Goal: Task Accomplishment & Management: Use online tool/utility

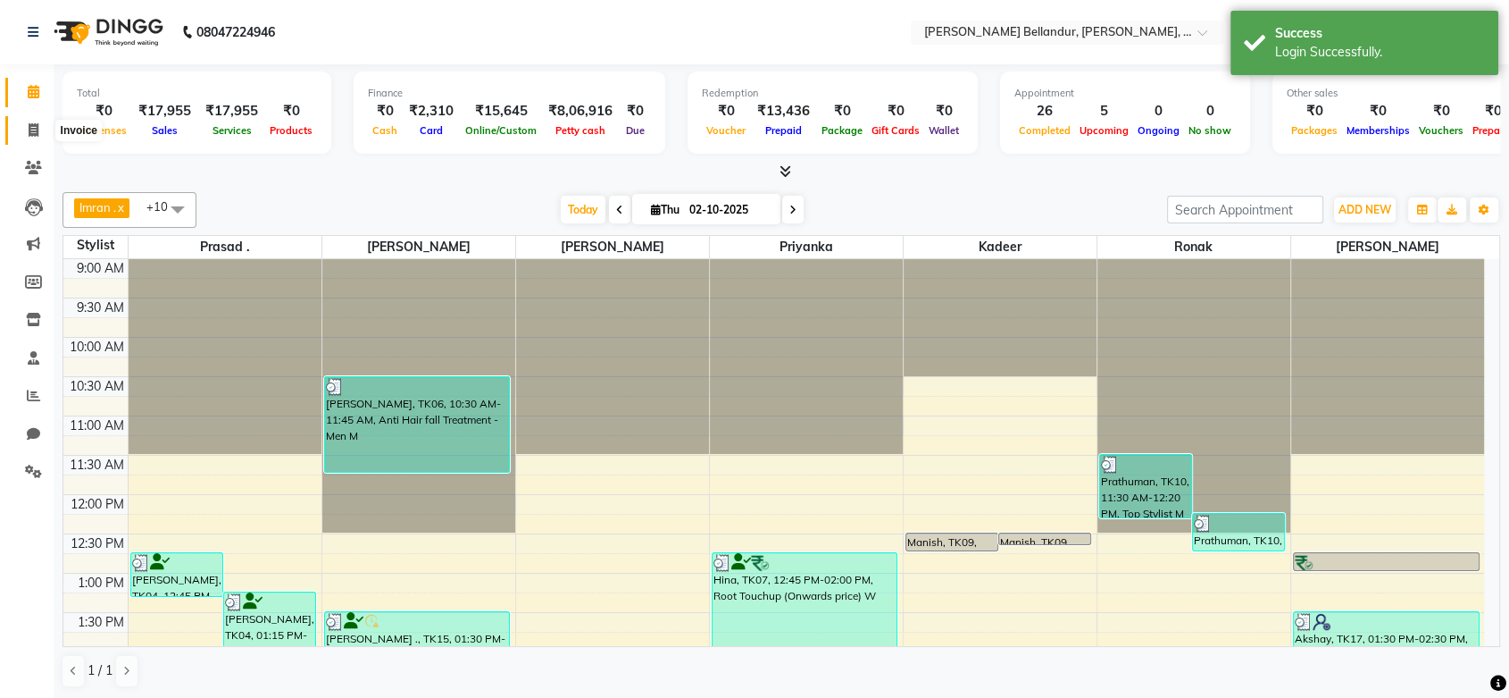
click at [36, 128] on icon at bounding box center [34, 129] width 10 height 13
select select "service"
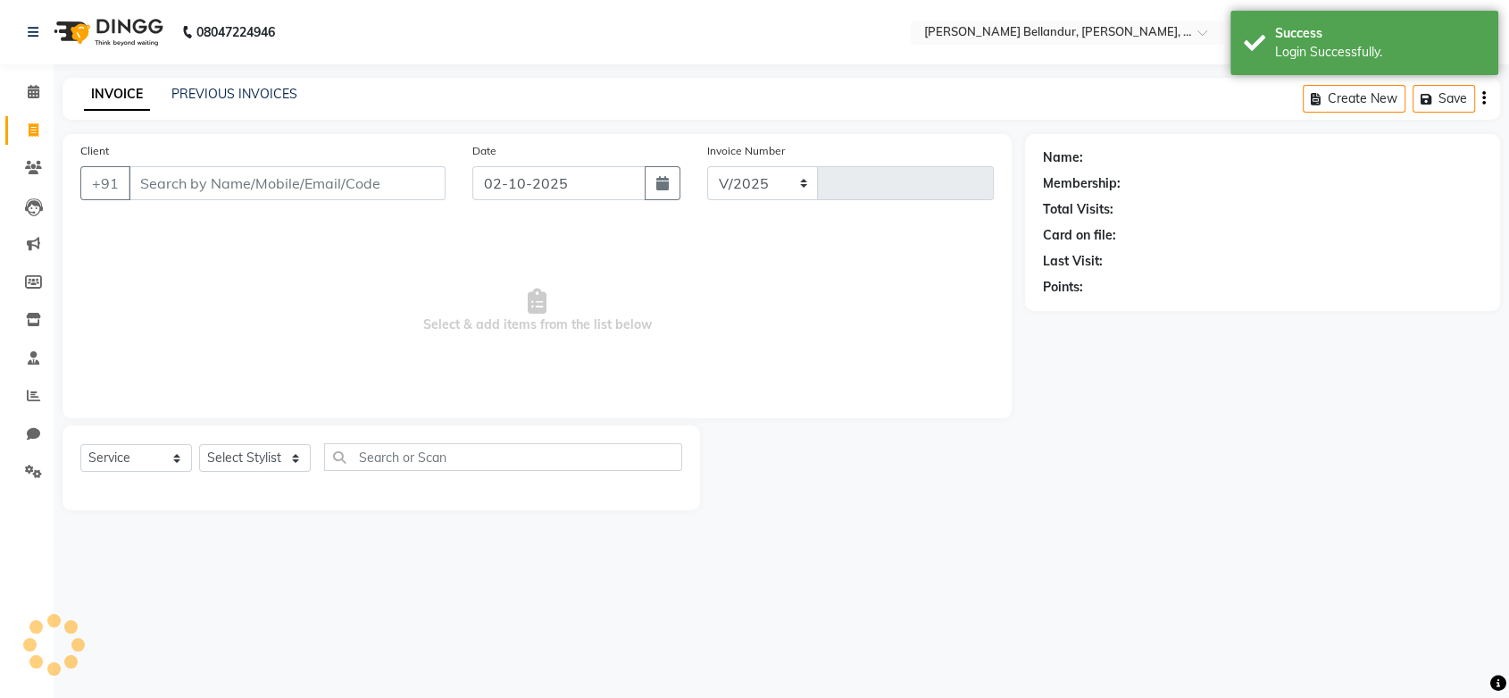
select select "5743"
type input "2932"
click at [261, 89] on link "PREVIOUS INVOICES" at bounding box center [234, 94] width 126 height 16
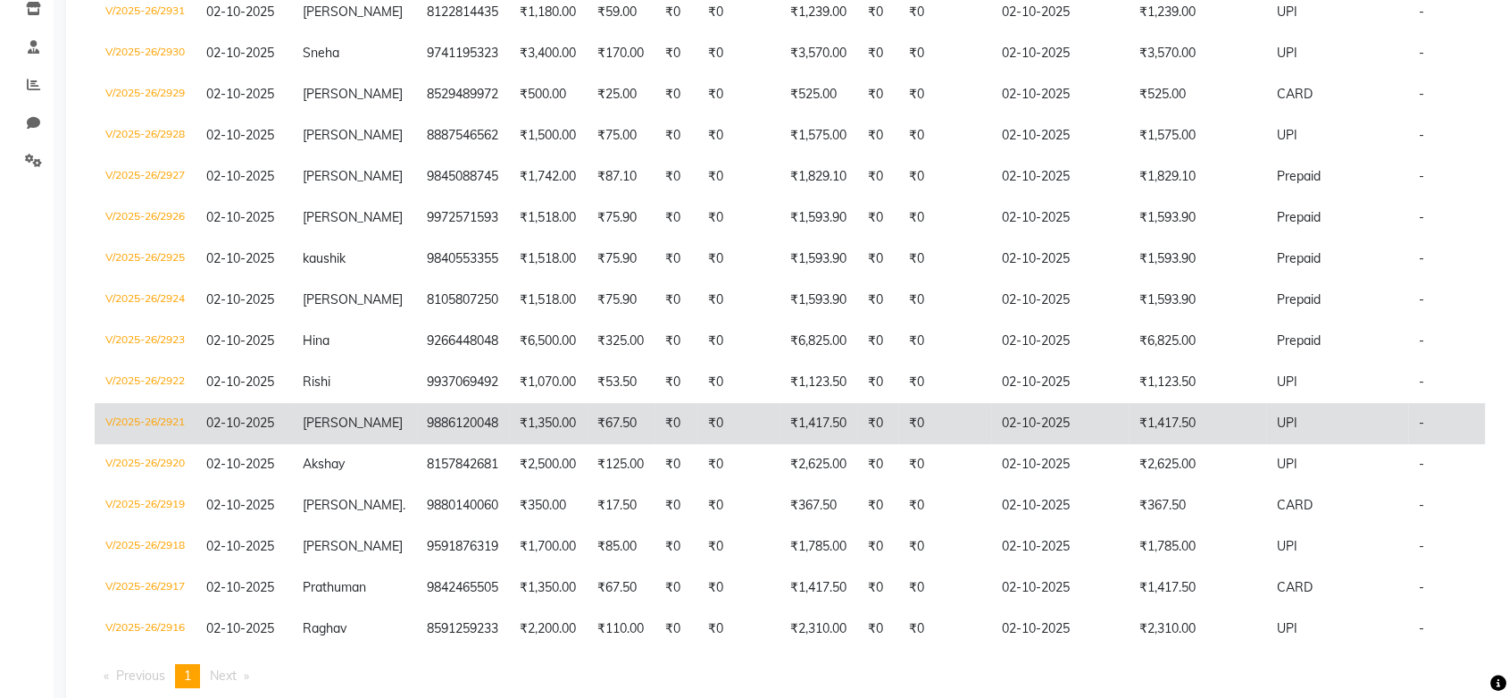
scroll to position [312, 0]
click at [509, 427] on td "₹1,350.00" at bounding box center [548, 422] width 78 height 41
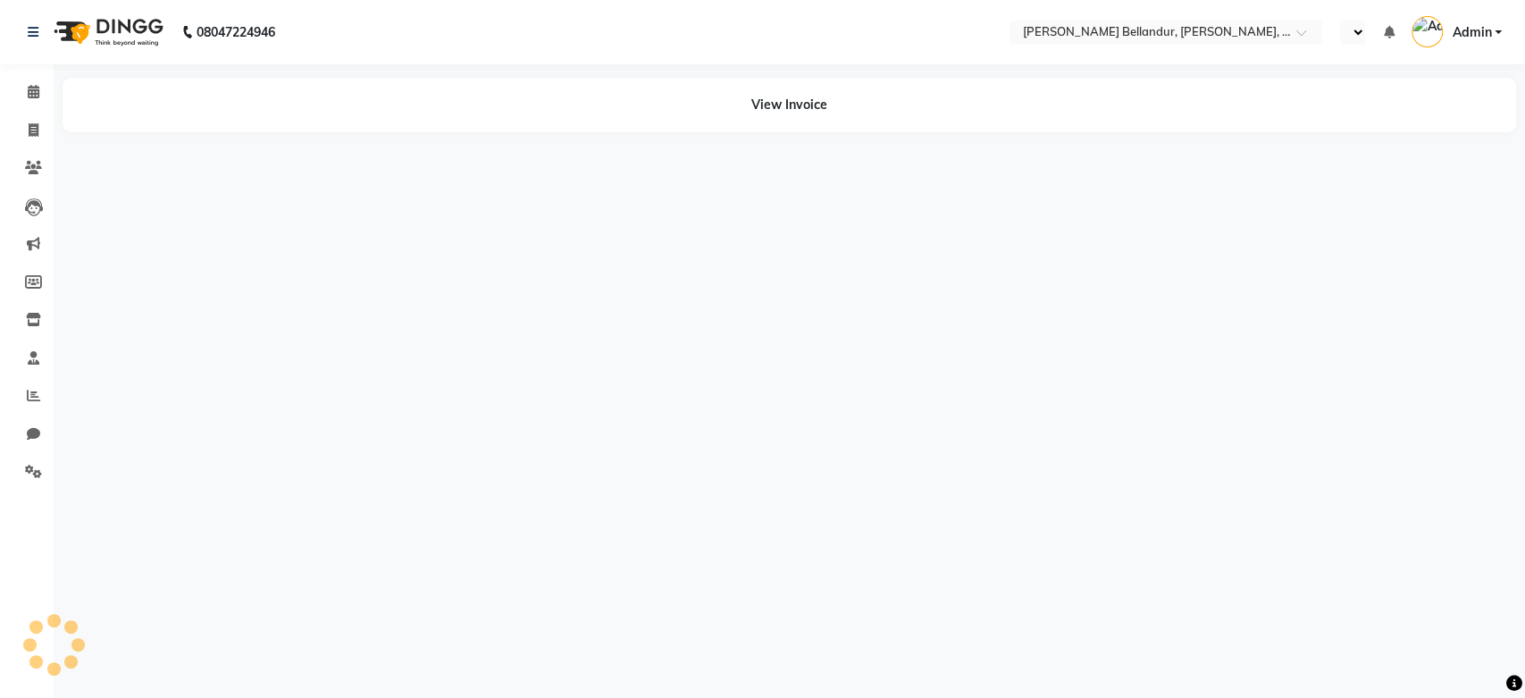
select select "en"
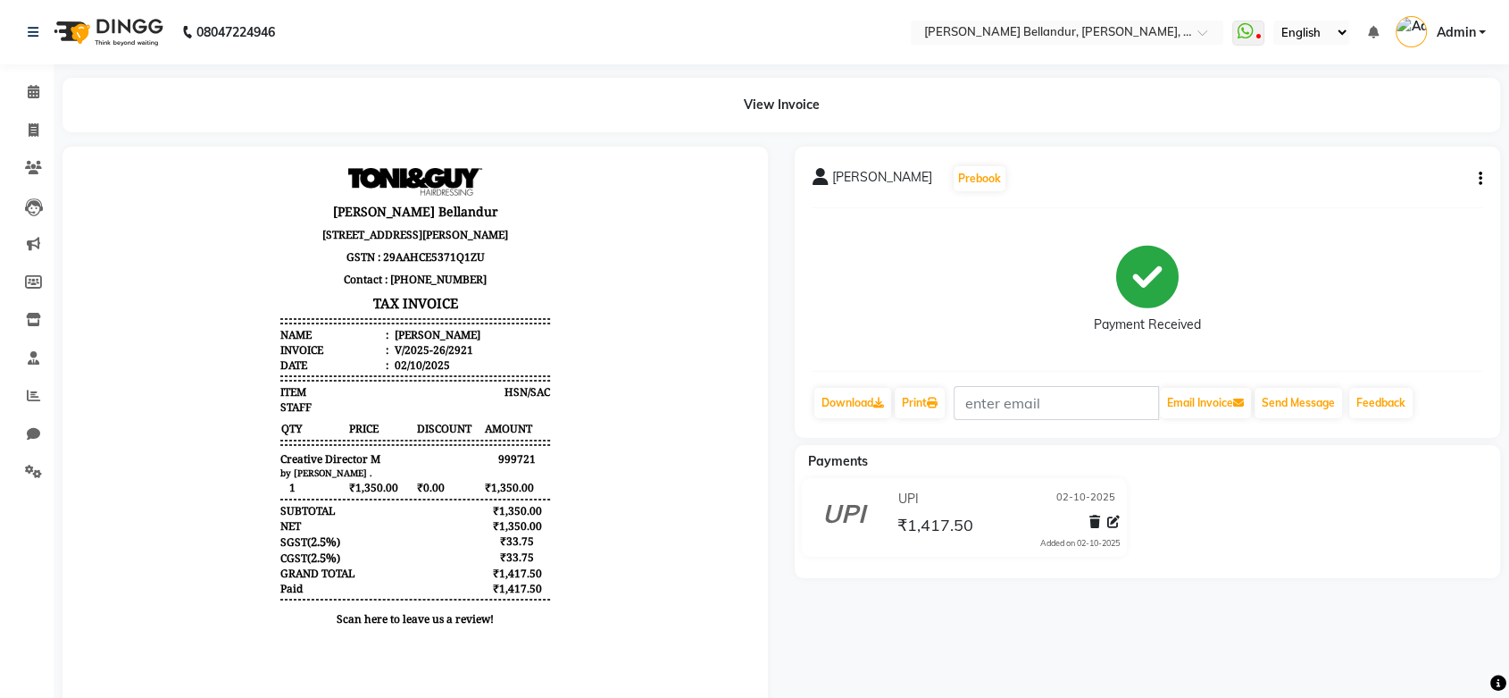
scroll to position [14, 0]
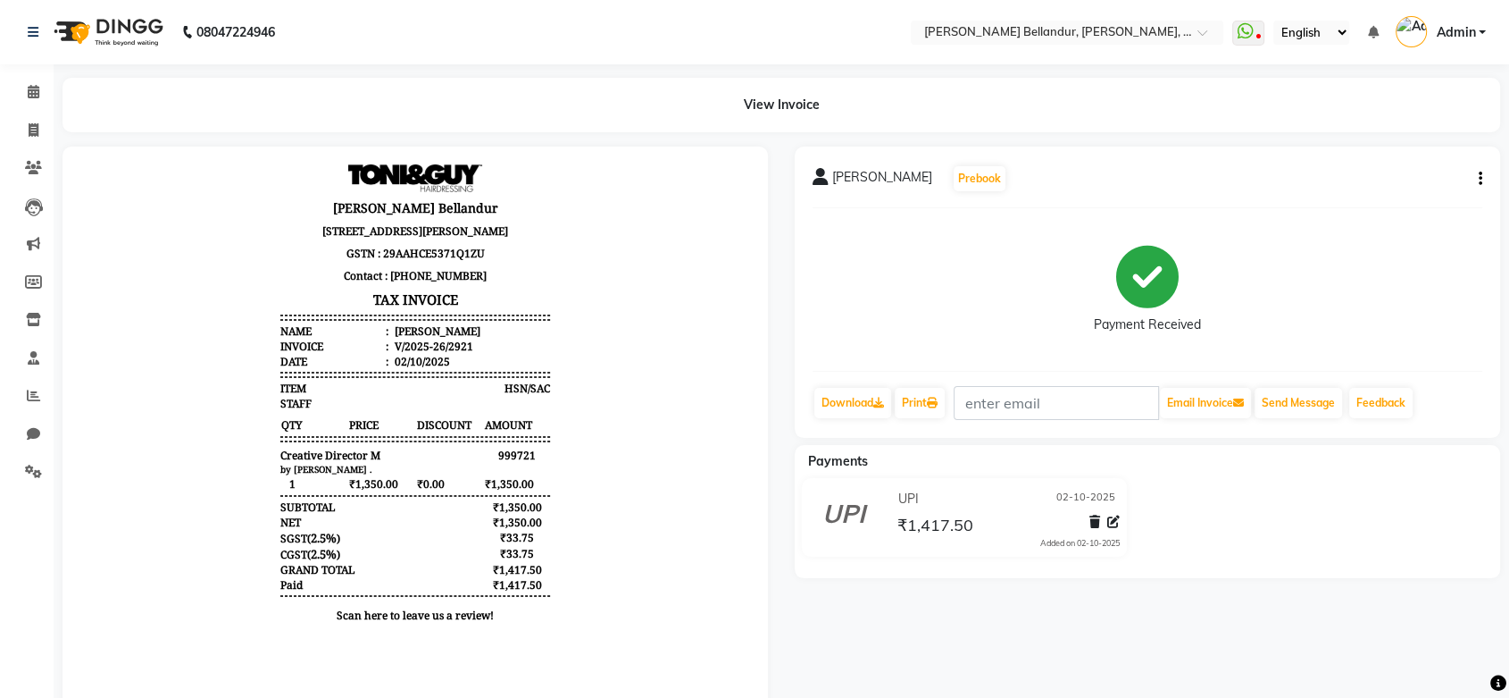
click at [1479, 179] on icon "button" at bounding box center [1481, 179] width 4 height 1
click at [1384, 200] on div "Edit Invoice" at bounding box center [1391, 201] width 122 height 22
select select "service"
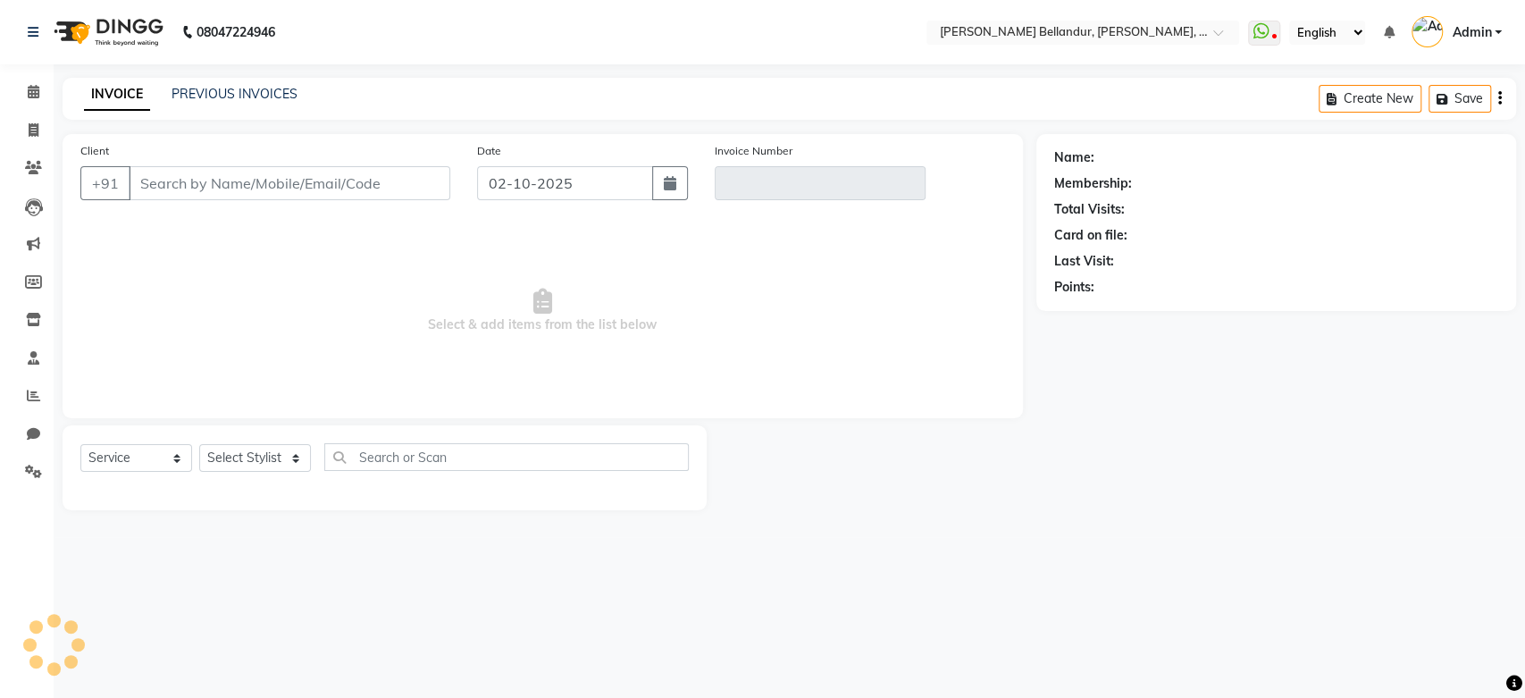
type input "9886120048"
type input "V/2025-26/2921"
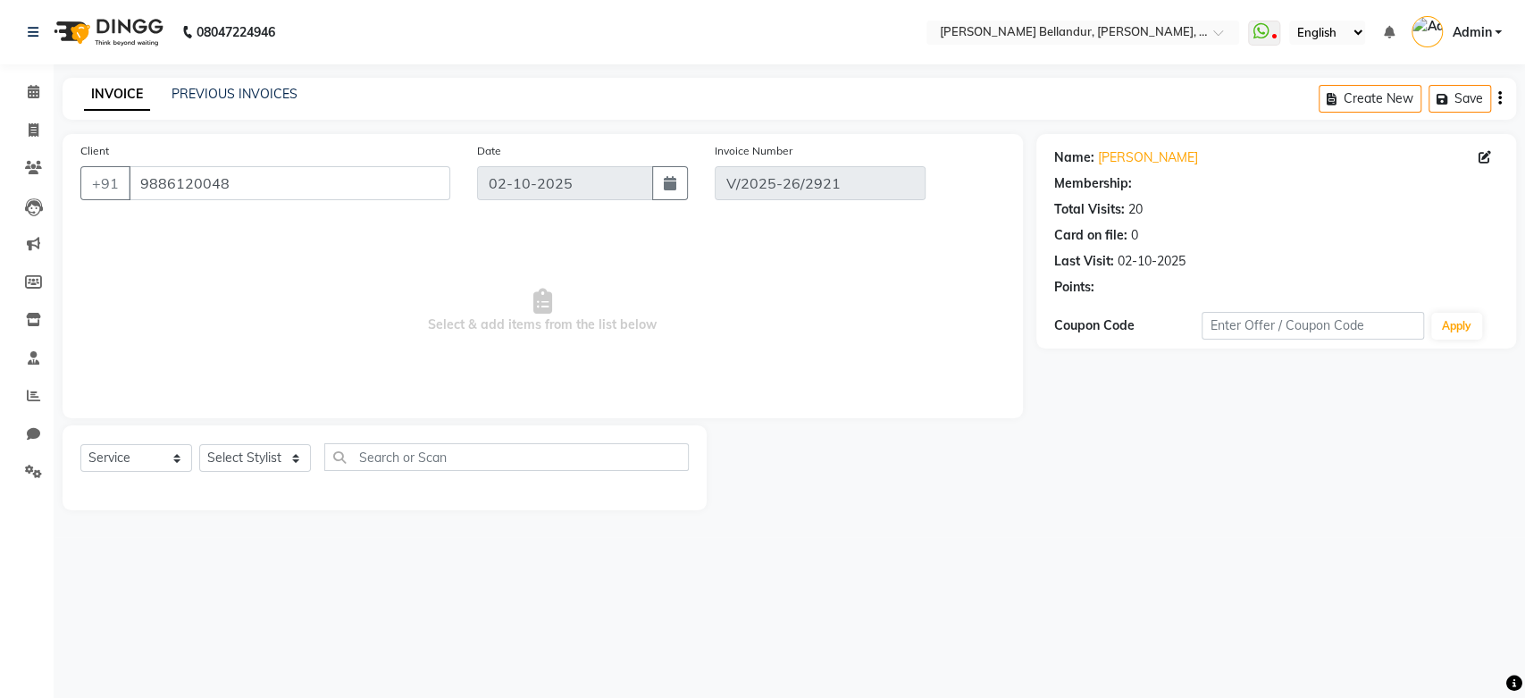
select select "select"
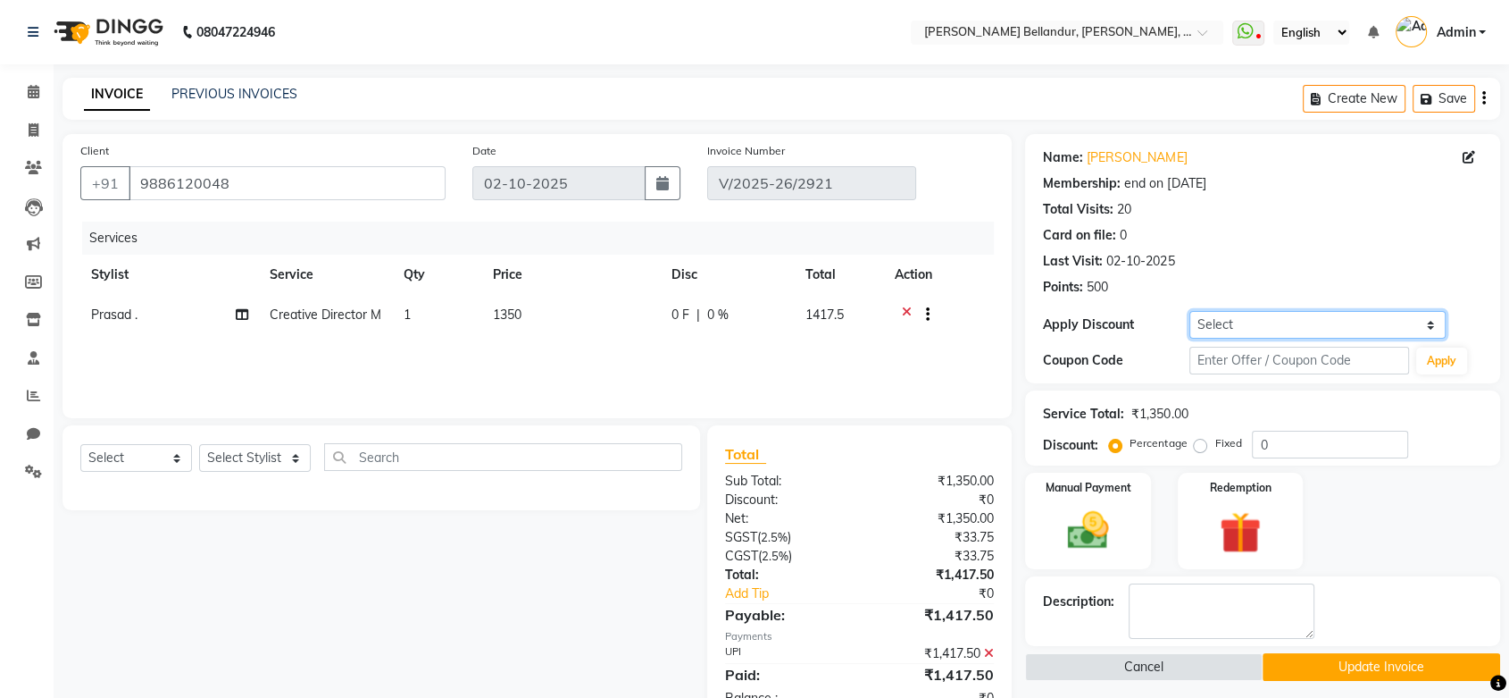
click at [1277, 321] on select "Select Membership → Elite Annual Membership Coupon → Titan 1000" at bounding box center [1318, 325] width 256 height 28
click at [1190, 311] on select "Select Membership → Elite Annual Membership Coupon → Titan 1000" at bounding box center [1318, 325] width 256 height 28
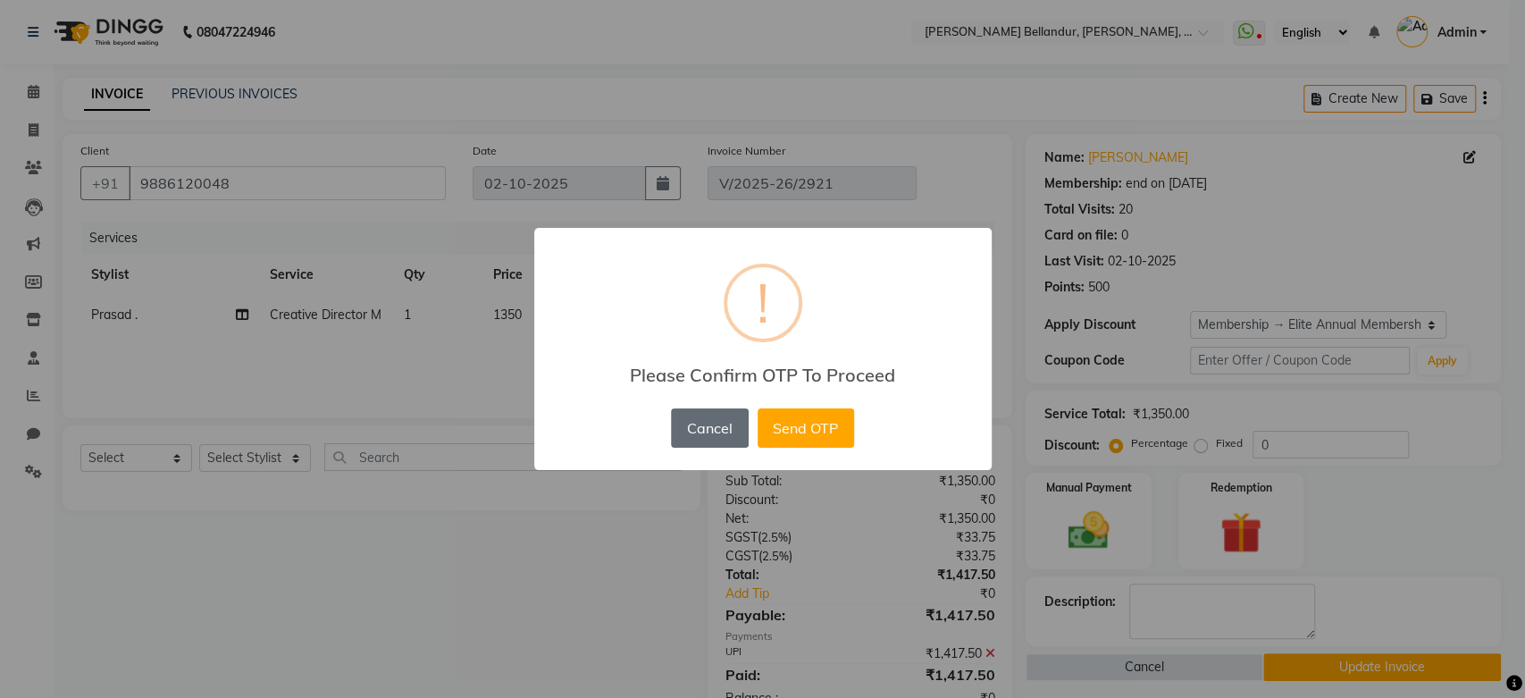
click at [727, 437] on button "Cancel" at bounding box center [709, 427] width 77 height 39
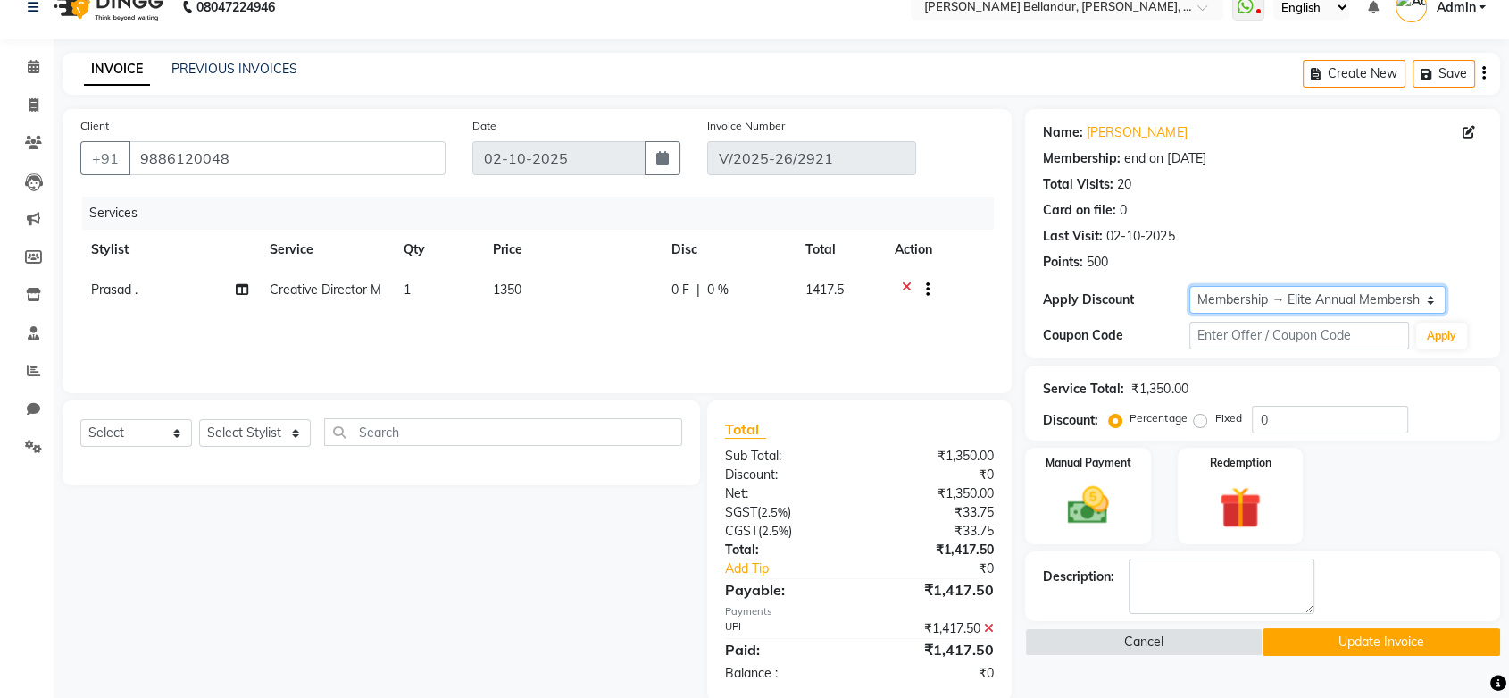
scroll to position [53, 0]
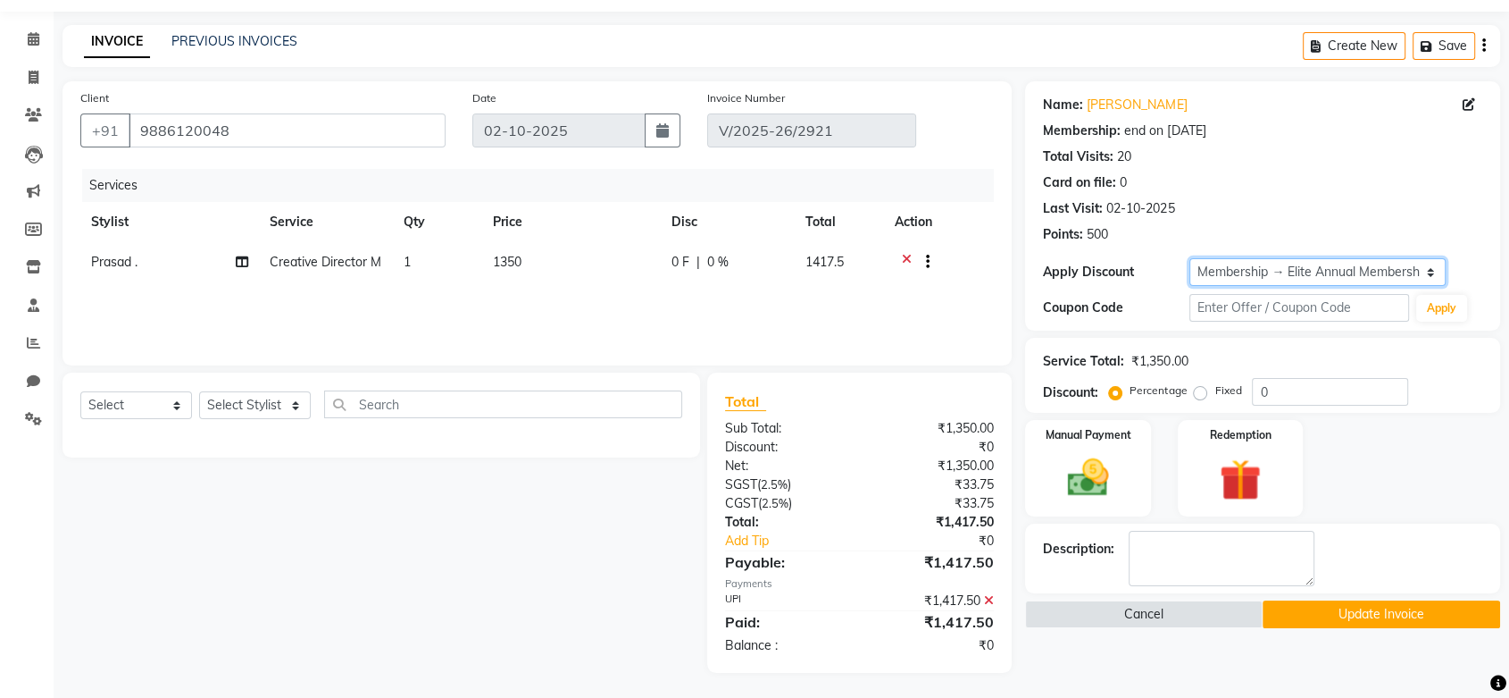
click at [1246, 274] on select "Select Membership → Elite Annual Membership Coupon → Titan 1000" at bounding box center [1318, 272] width 256 height 28
select select "1: Object"
click at [1190, 258] on select "Select Membership → Elite Annual Membership Coupon → Titan 1000" at bounding box center [1318, 272] width 256 height 28
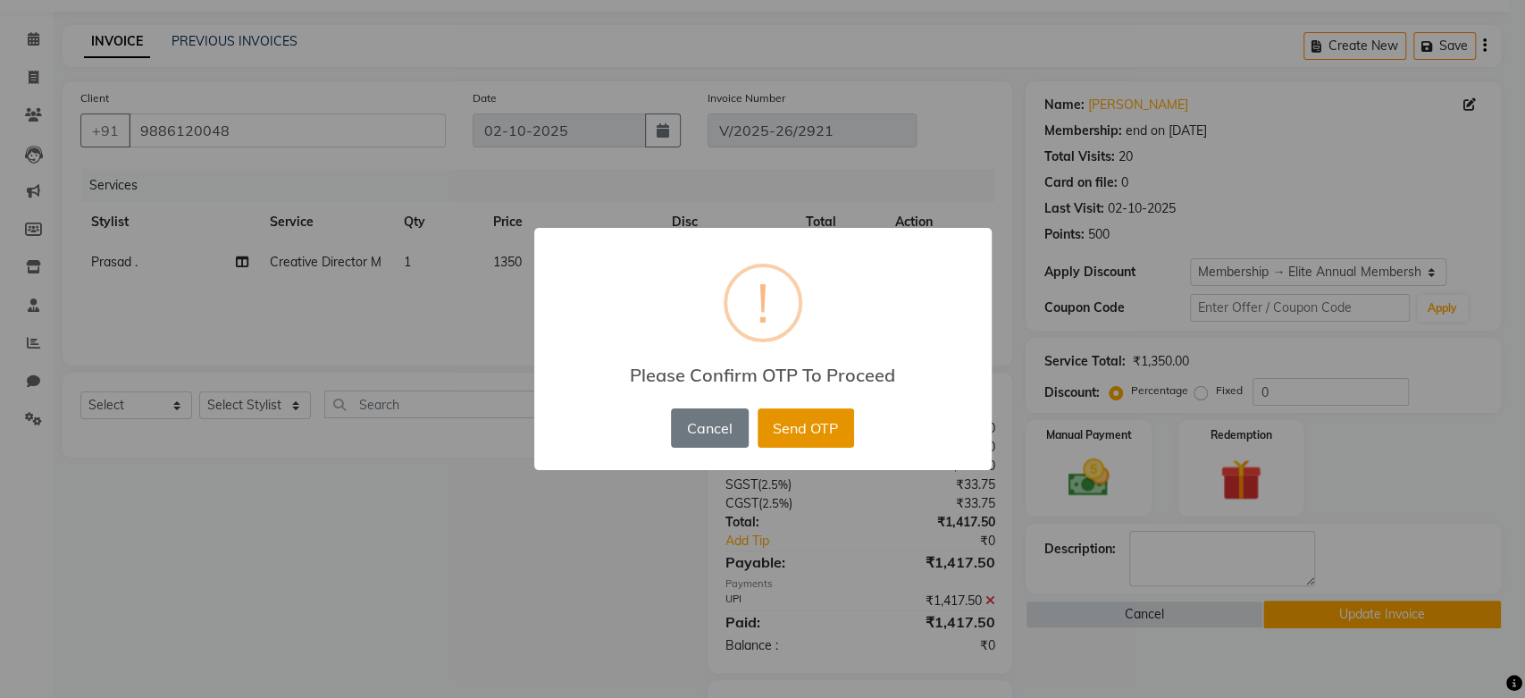
click at [820, 429] on button "Send OTP" at bounding box center [805, 427] width 96 height 39
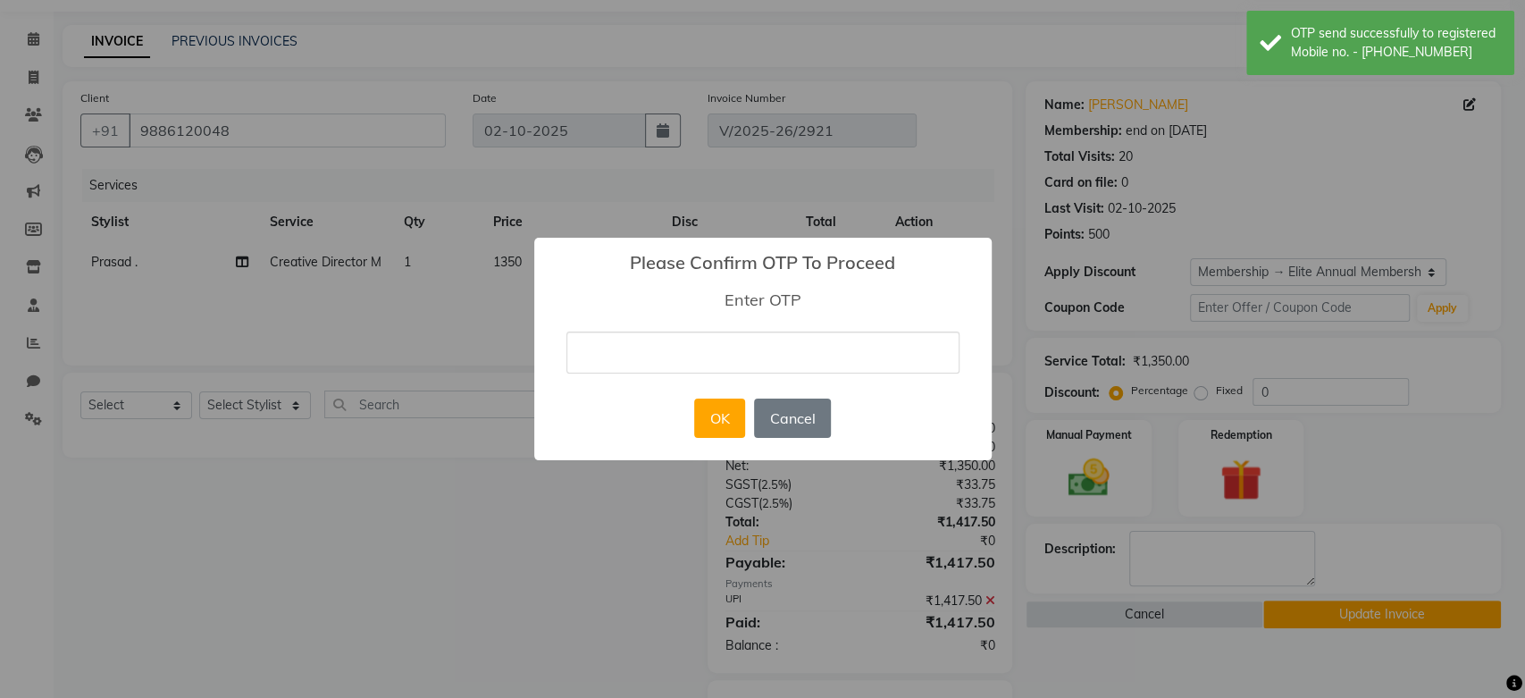
click at [757, 364] on input "text" at bounding box center [762, 352] width 393 height 42
type input "5913"
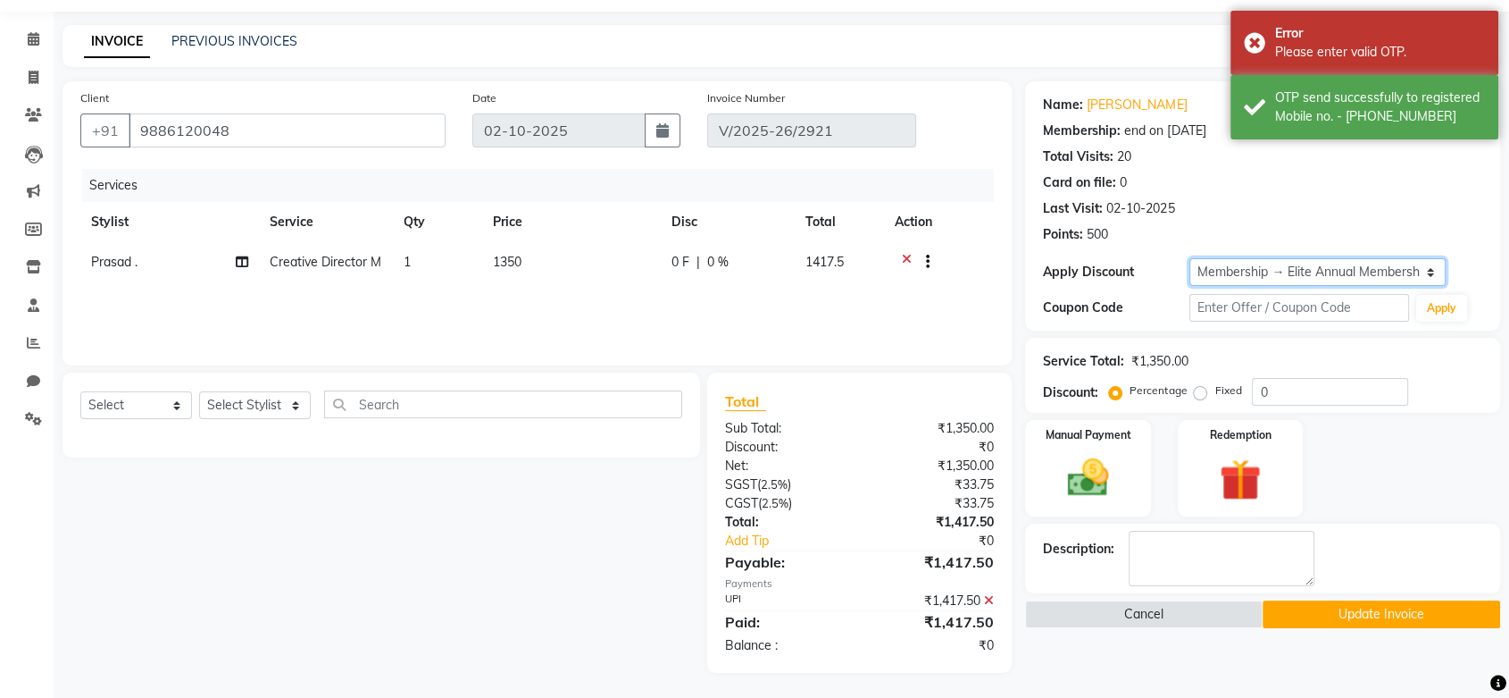
click at [1302, 274] on select "Select Membership → Elite Annual Membership Coupon → Titan 1000" at bounding box center [1318, 272] width 256 height 28
select select "1: Object"
click at [1190, 258] on select "Select Membership → Elite Annual Membership Coupon → Titan 1000" at bounding box center [1318, 272] width 256 height 28
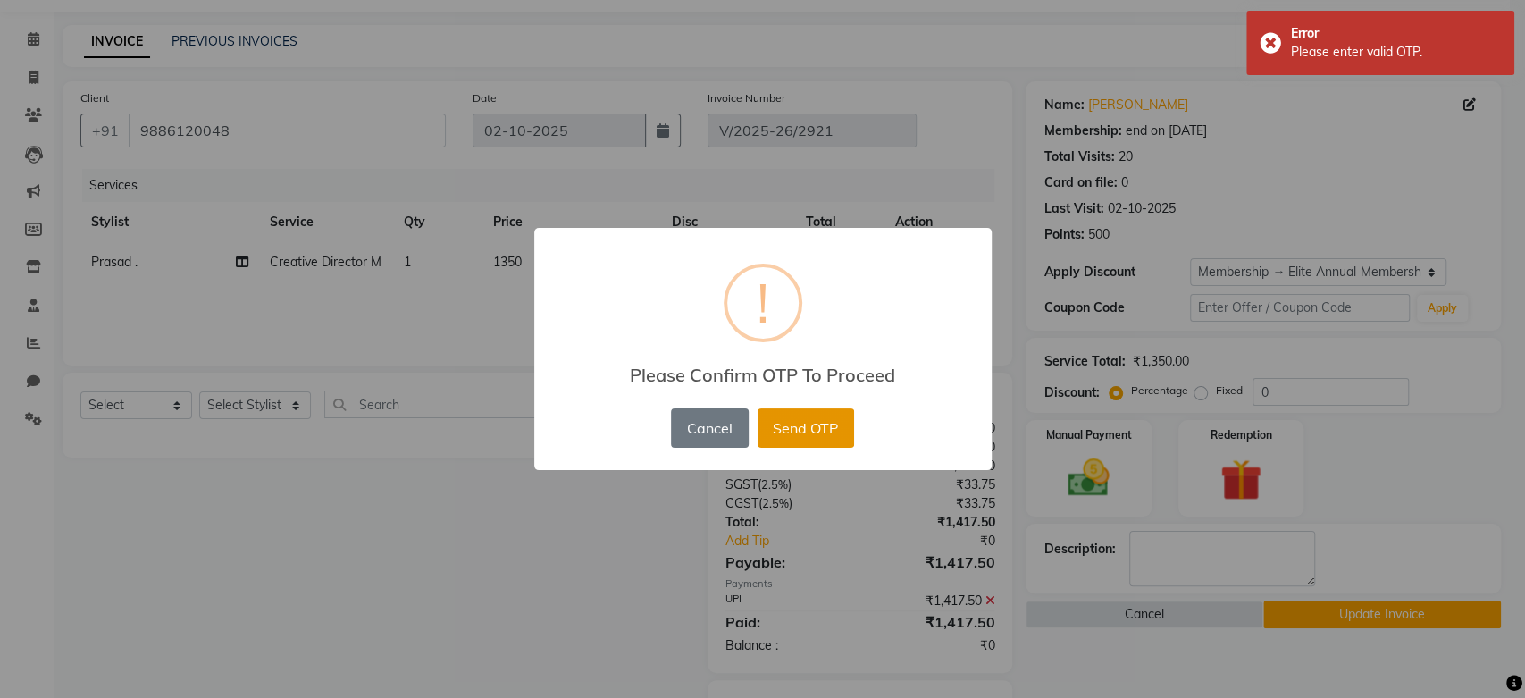
click at [793, 423] on button "Send OTP" at bounding box center [805, 427] width 96 height 39
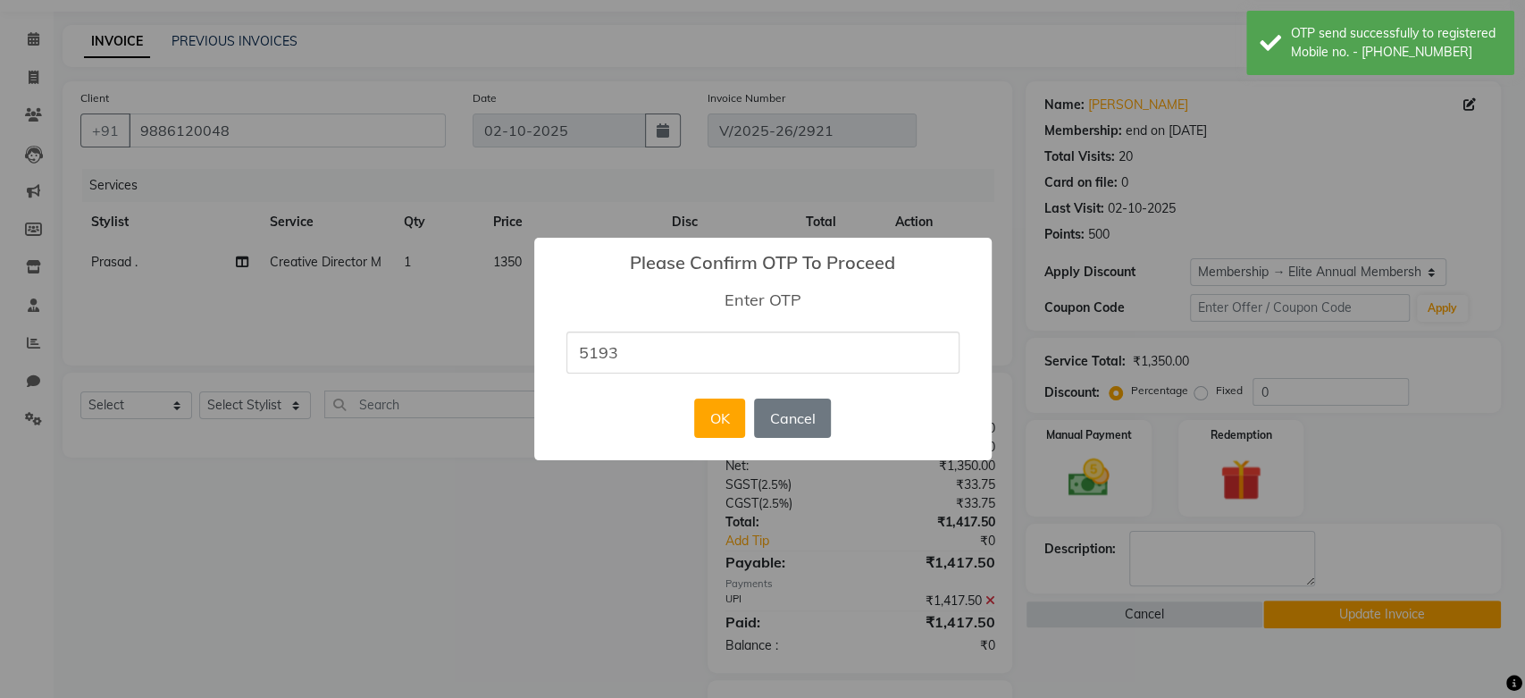
type input "5193"
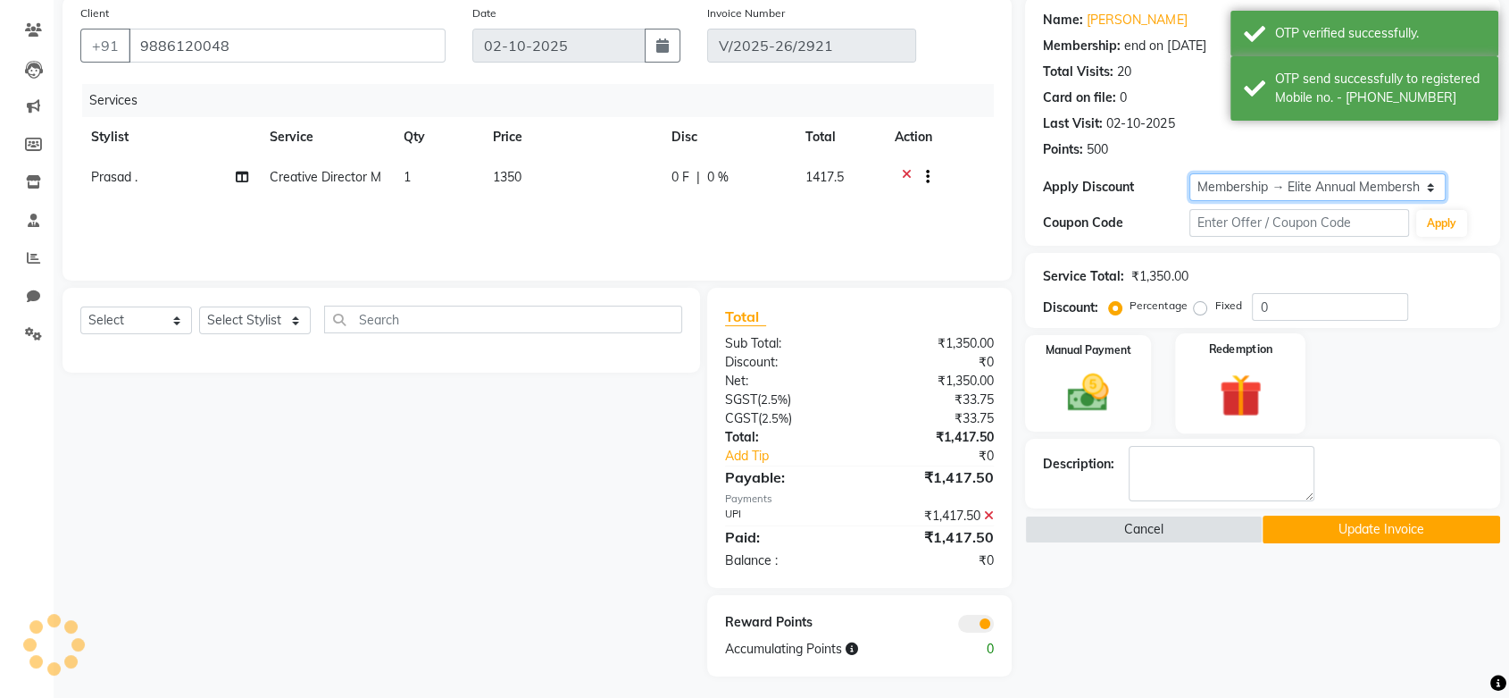
scroll to position [141, 0]
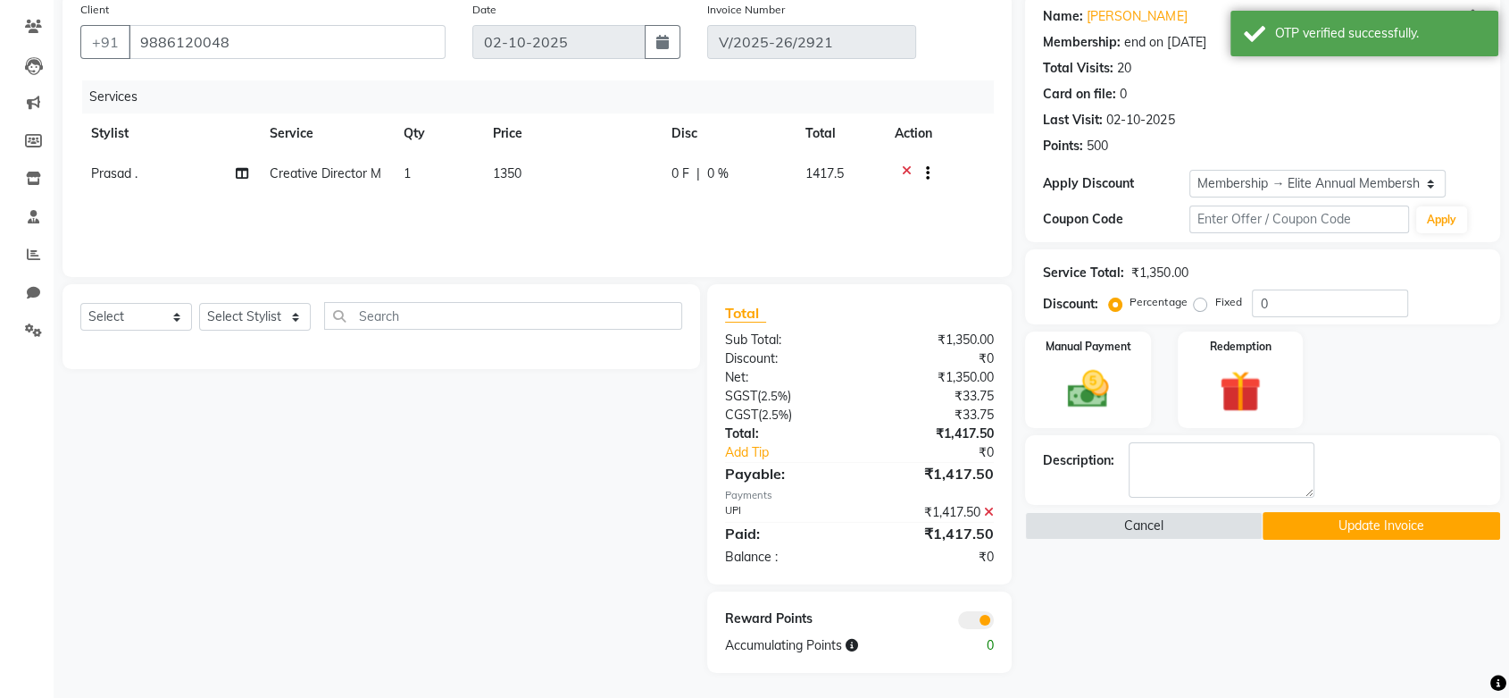
click at [683, 171] on span "0 F" at bounding box center [681, 173] width 18 height 19
select select "39666"
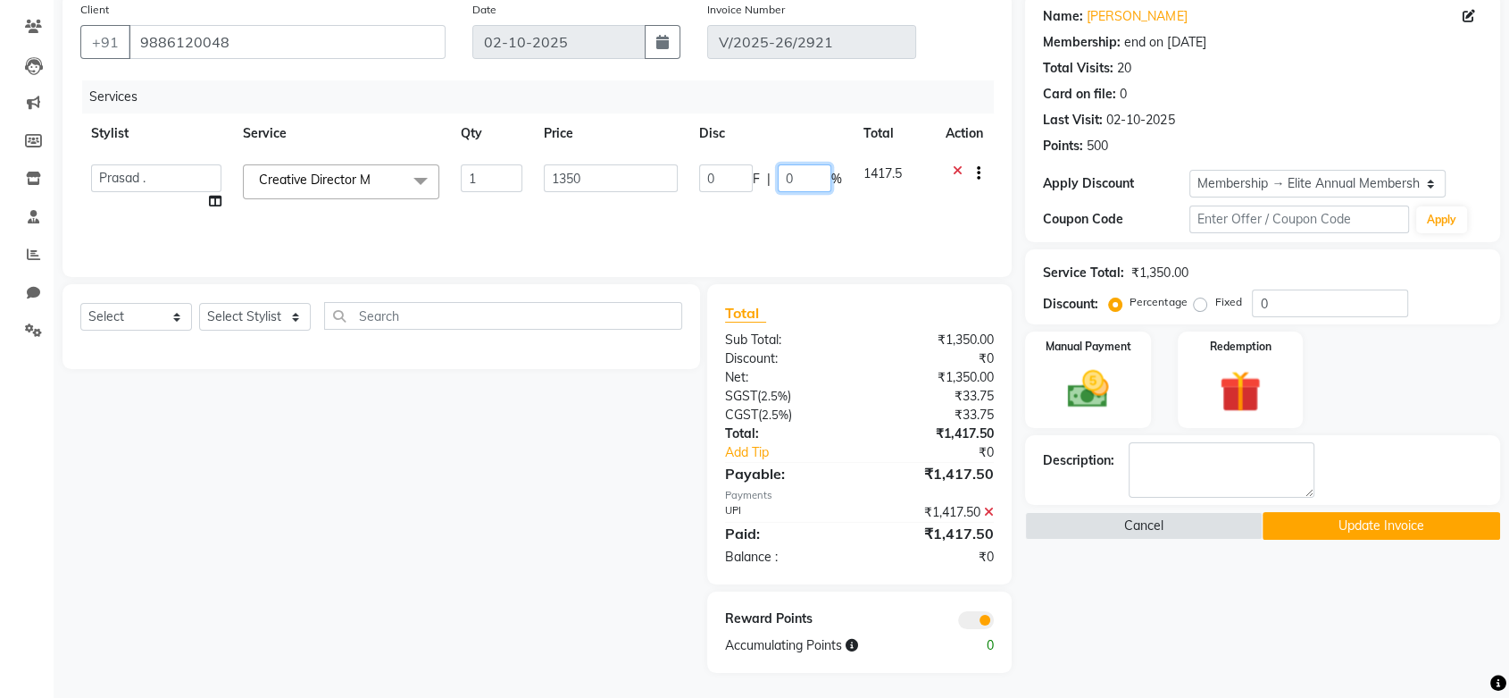
click at [816, 180] on input "0" at bounding box center [805, 178] width 54 height 28
type input "20"
click at [861, 210] on div "Services Stylist Service Qty Price Disc Total Action [PERSON_NAME] Z [PERSON_NA…" at bounding box center [537, 169] width 914 height 179
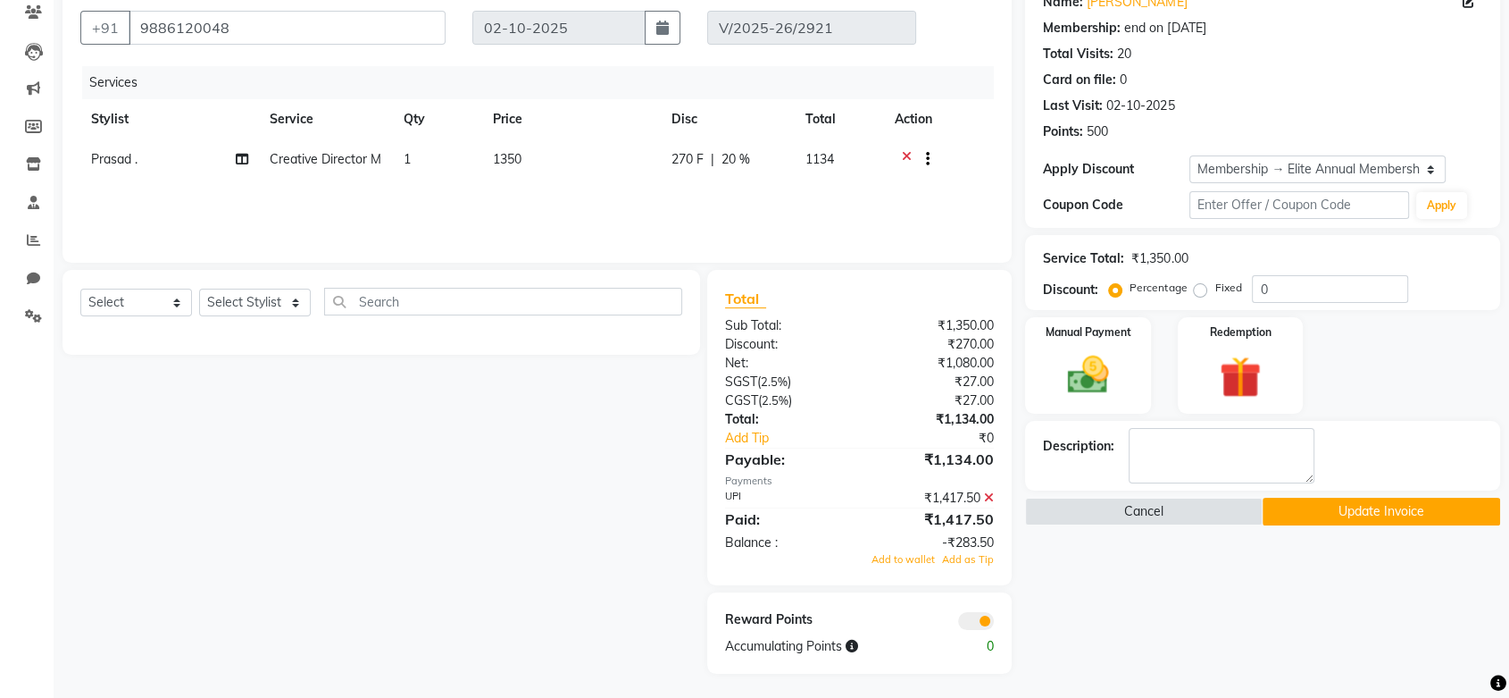
scroll to position [156, 0]
click at [912, 559] on span "Add to wallet" at bounding box center [903, 558] width 63 height 13
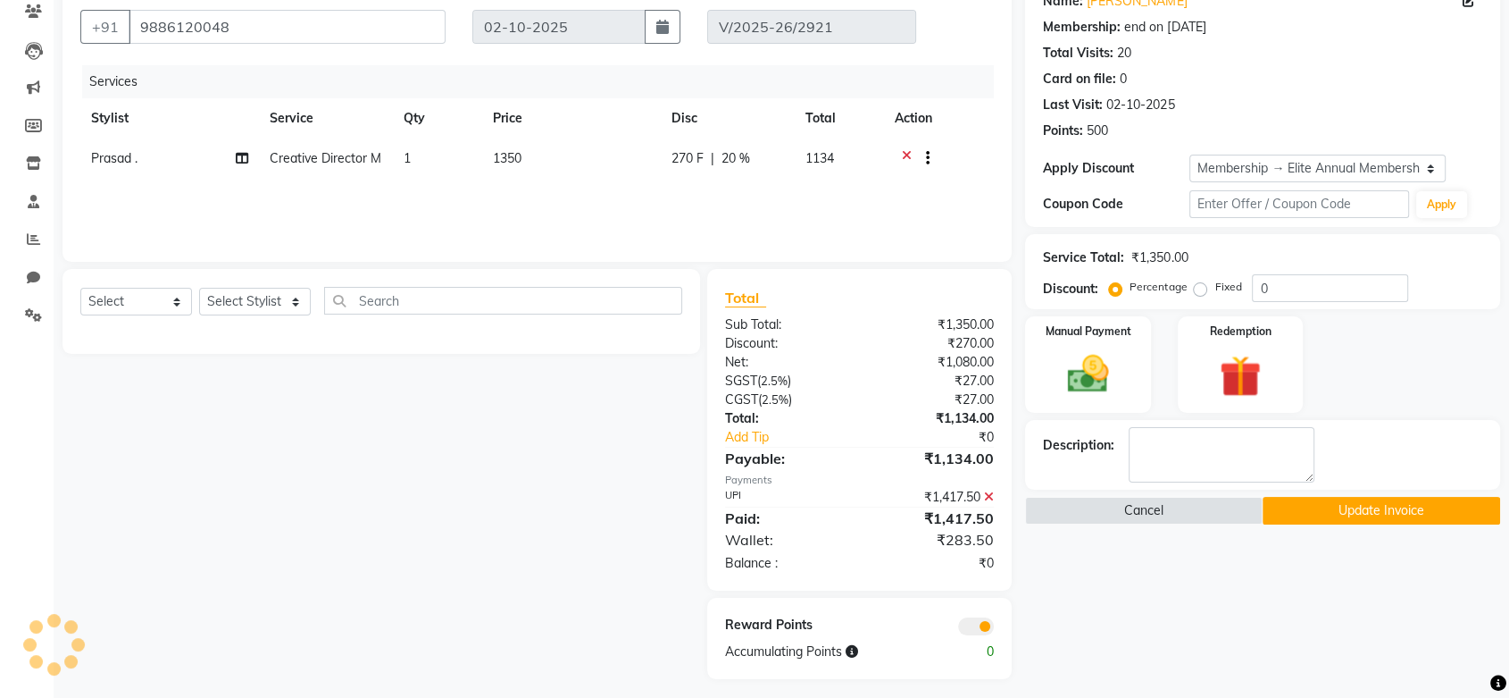
scroll to position [163, 0]
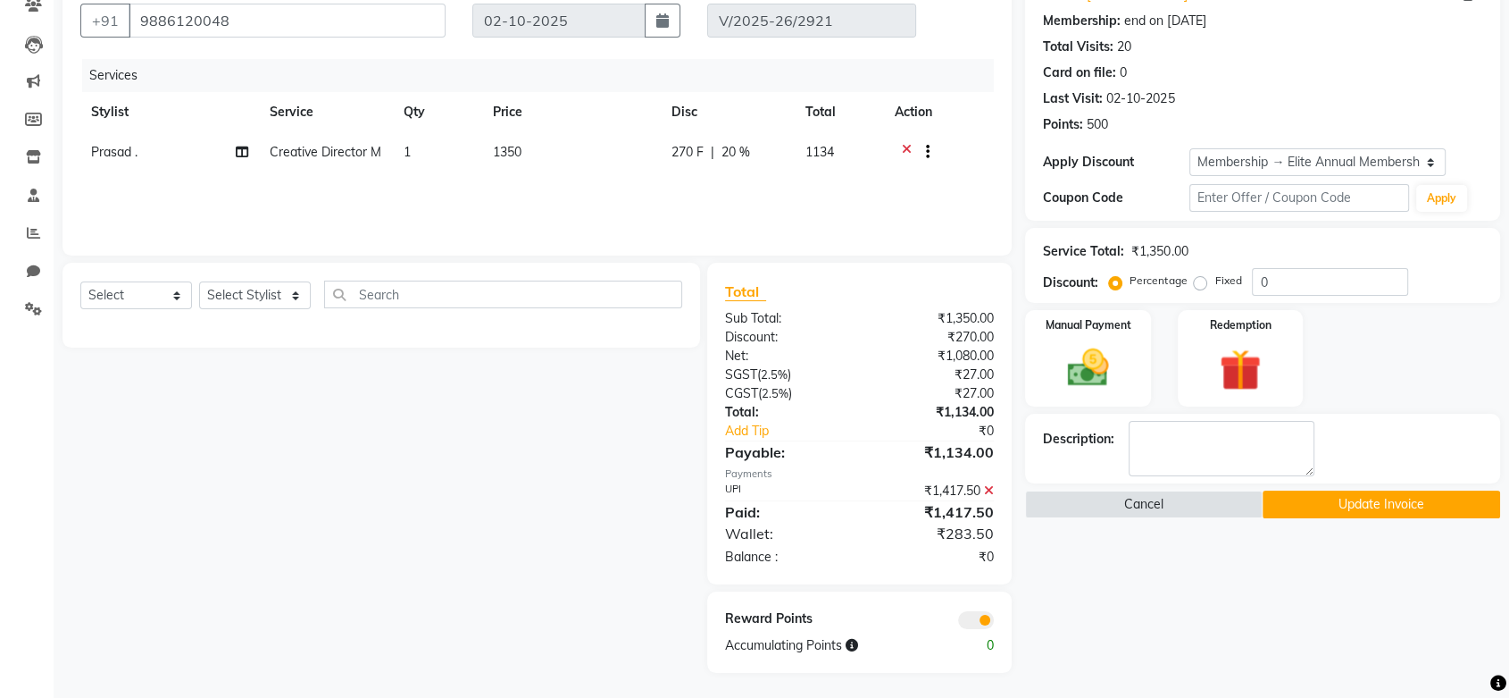
click at [1391, 511] on button "Update Invoice" at bounding box center [1382, 504] width 238 height 28
